Goal: Check status

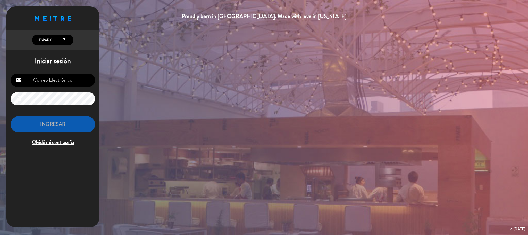
type input "[EMAIL_ADDRESS][DOMAIN_NAME]"
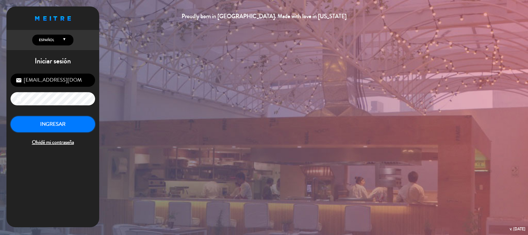
click at [83, 125] on button "INGRESAR" at bounding box center [53, 124] width 85 height 16
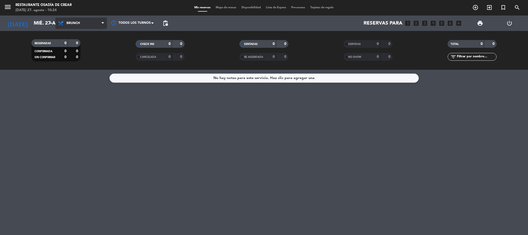
click at [93, 26] on span "Brunch" at bounding box center [81, 23] width 52 height 11
click at [96, 34] on div "menu Restaurante Osadía de Crear [DATE] 27. agosto - 10:24 Mis reservas Mapa de…" at bounding box center [264, 35] width 528 height 70
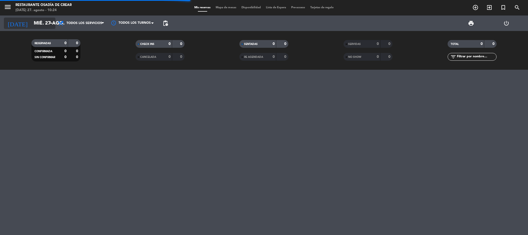
click at [34, 23] on input "mié. 27 ago." at bounding box center [62, 23] width 62 height 11
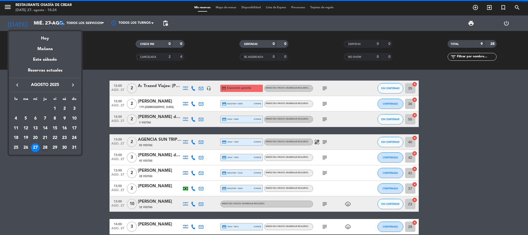
click at [45, 150] on div "28" at bounding box center [45, 147] width 9 height 9
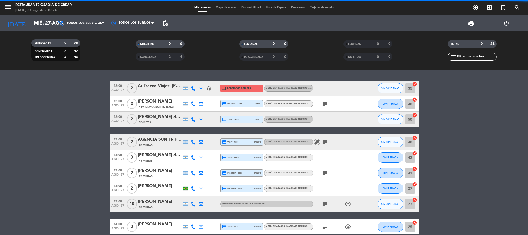
type input "jue. 28 ago."
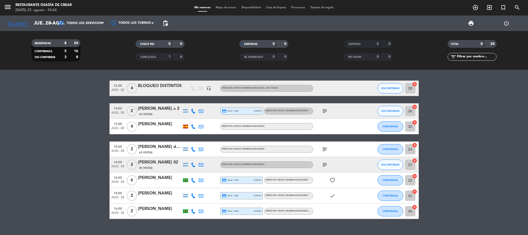
click at [168, 162] on div "[PERSON_NAME] 02" at bounding box center [160, 162] width 44 height 7
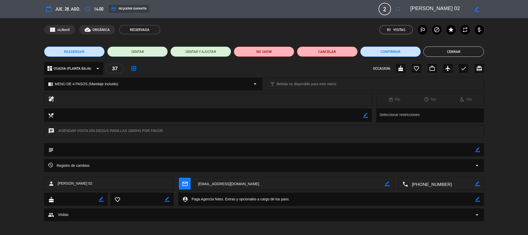
click at [442, 49] on button "Cerrar" at bounding box center [453, 51] width 61 height 10
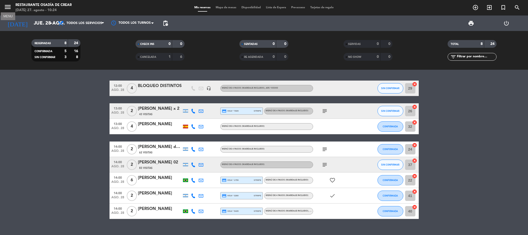
click at [9, 6] on icon "menu" at bounding box center [8, 7] width 8 height 8
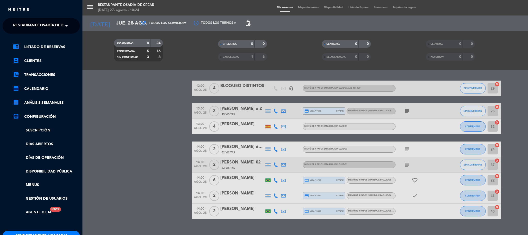
click at [37, 24] on span "Restaurante Osadía de Crear" at bounding box center [43, 25] width 60 height 11
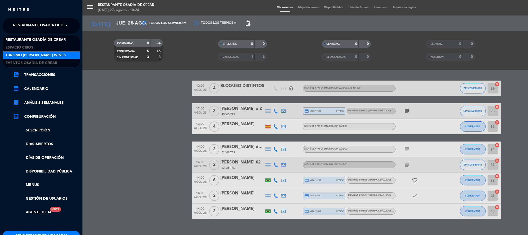
click at [46, 53] on span "Turismo [PERSON_NAME] Wines" at bounding box center [35, 55] width 60 height 6
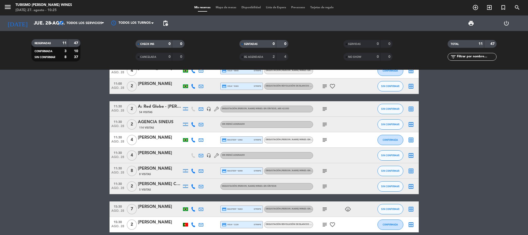
scroll to position [63, 0]
